Goal: Transaction & Acquisition: Purchase product/service

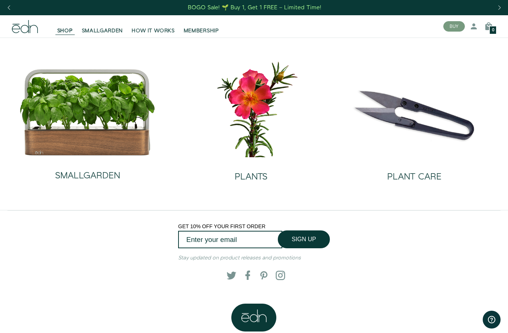
click at [74, 174] on h2 "SMALLGARDEN" at bounding box center [87, 176] width 65 height 10
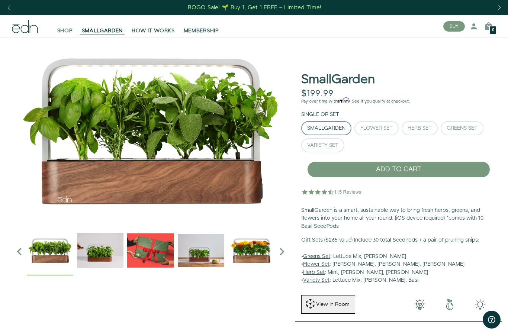
click at [420, 128] on div "Herb Set" at bounding box center [419, 128] width 24 height 5
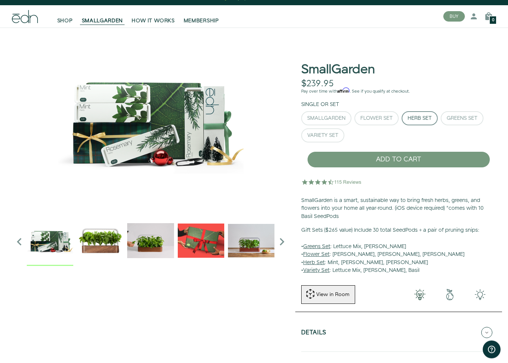
scroll to position [10, 0]
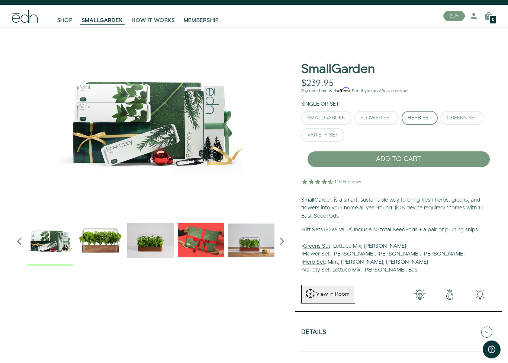
click at [471, 117] on div "Greens Set" at bounding box center [462, 118] width 31 height 5
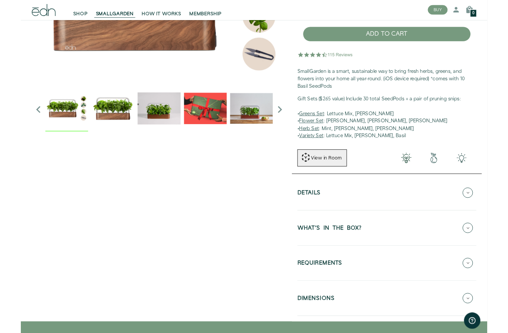
scroll to position [119, 0]
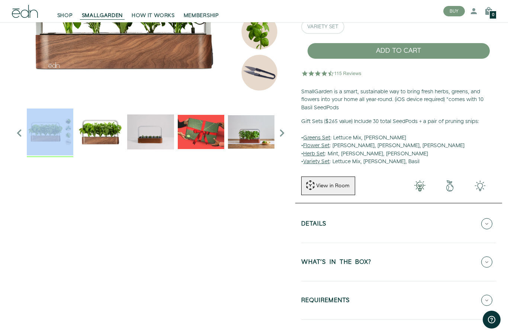
click at [282, 133] on icon "Next slide" at bounding box center [281, 133] width 15 height 15
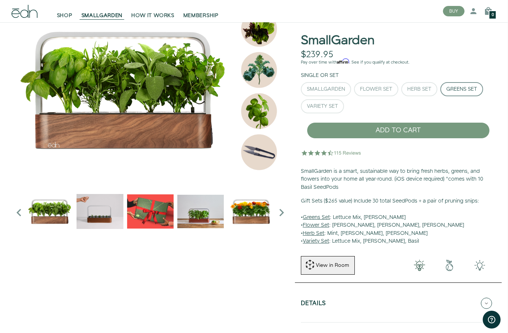
scroll to position [0, 0]
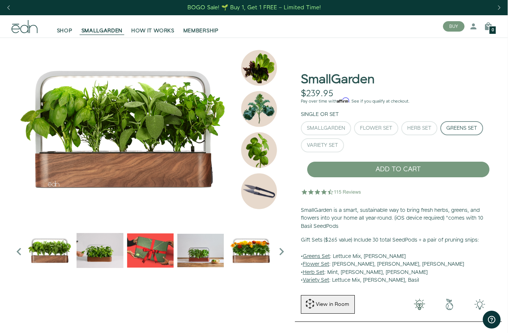
click at [83, 34] on span "SMALLGARDEN" at bounding box center [101, 30] width 41 height 7
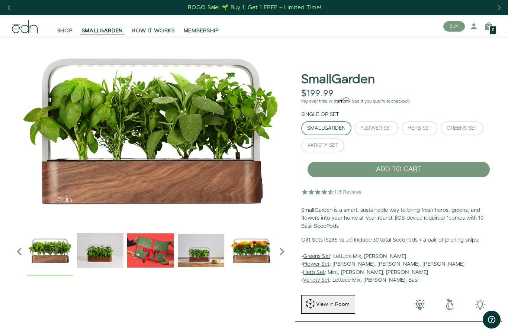
click at [61, 30] on span "SHOP" at bounding box center [65, 30] width 16 height 7
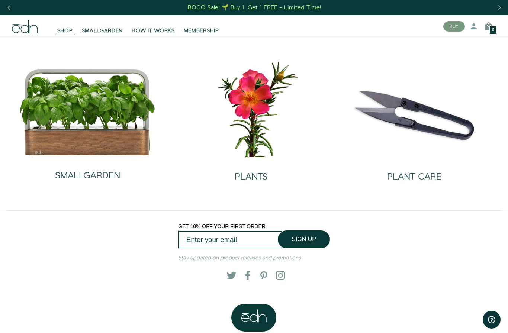
click at [258, 176] on h2 "PLANTS" at bounding box center [251, 177] width 33 height 10
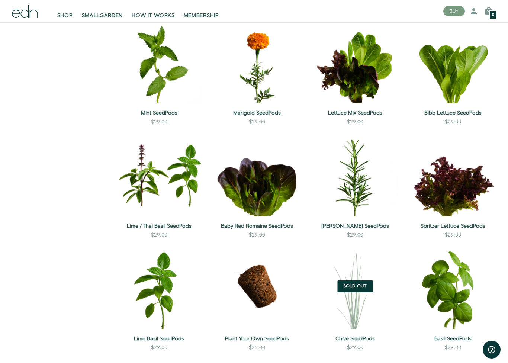
scroll to position [366, 0]
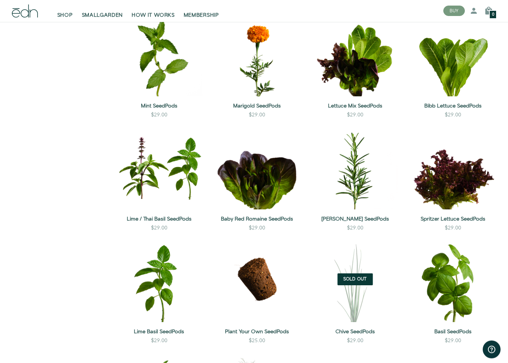
click at [72, 178] on sidebar "Type herb vegetable flower Show all Level of Care low medium Show all" at bounding box center [56, 188] width 101 height 919
click at [451, 218] on link "Spritzer Lettuce SeedPods" at bounding box center [453, 218] width 86 height 7
